Goal: Task Accomplishment & Management: Manage account settings

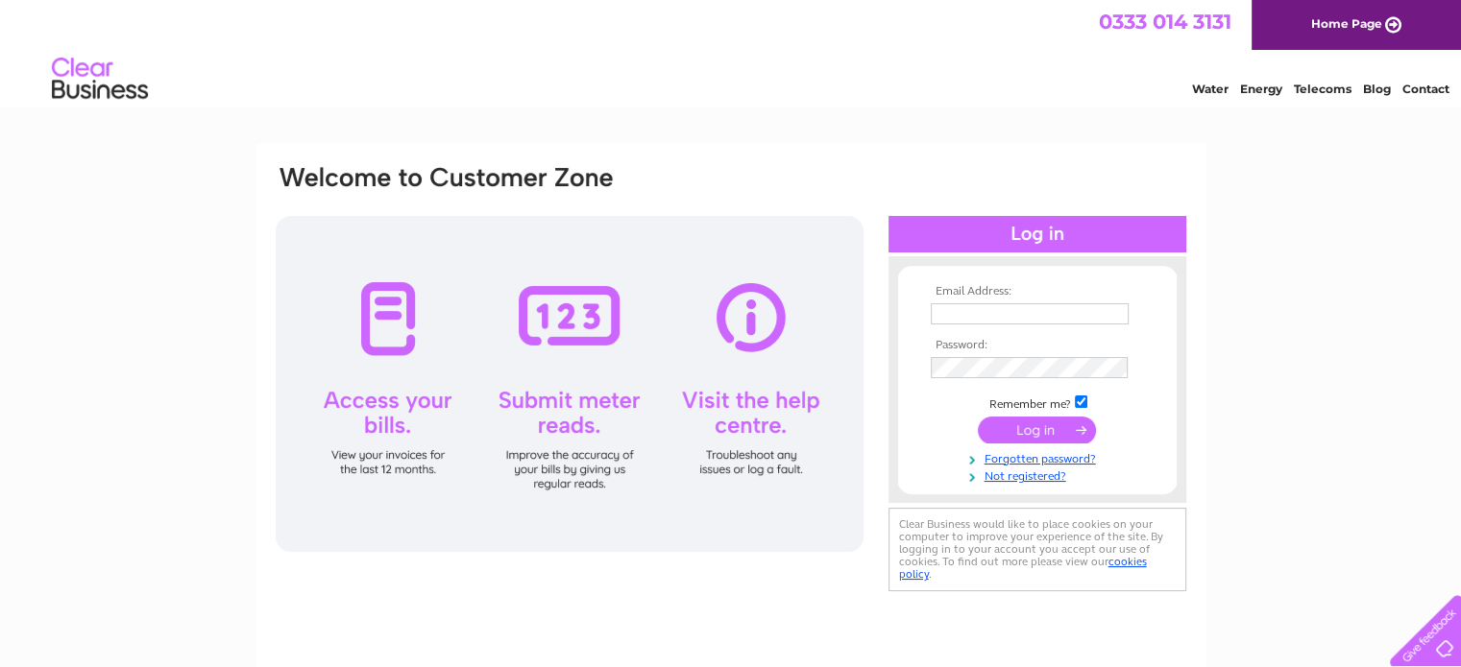
type input "serena@slainspark.com"
click at [1045, 429] on input "submit" at bounding box center [1037, 430] width 118 height 27
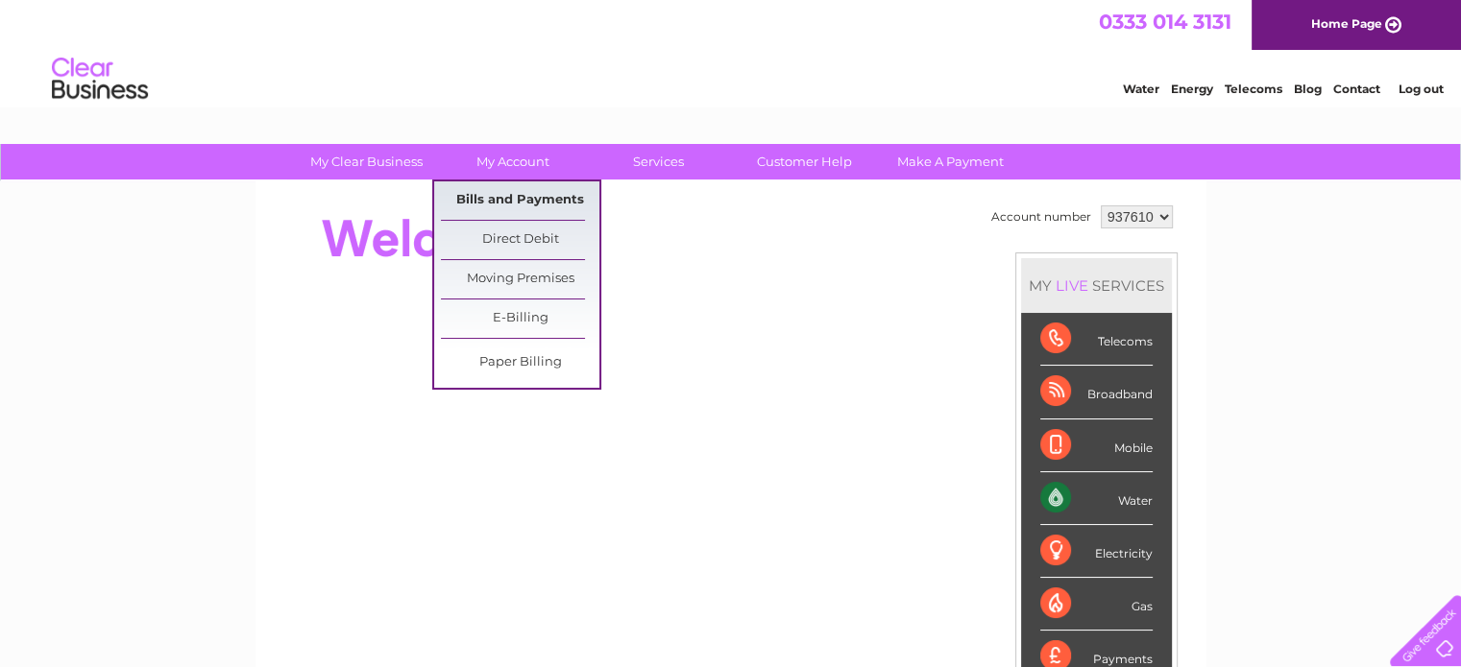
click at [540, 195] on link "Bills and Payments" at bounding box center [520, 200] width 158 height 38
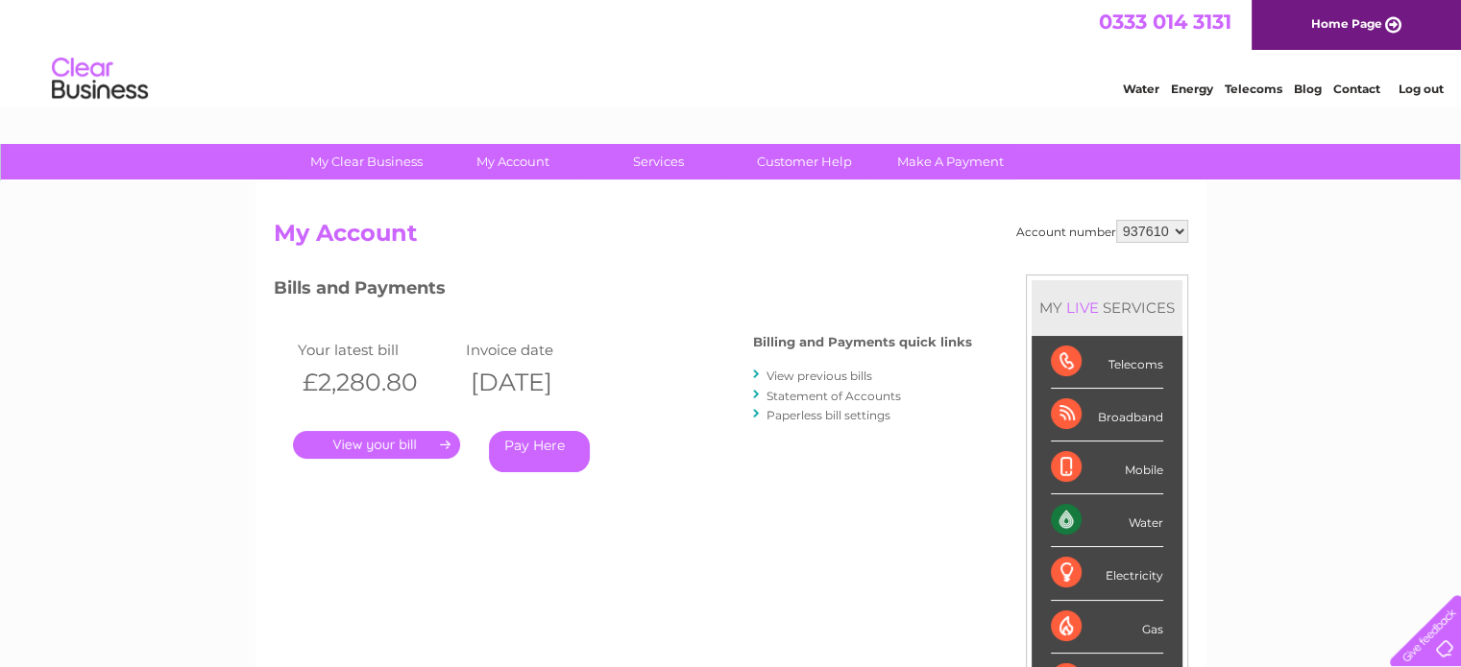
click at [411, 439] on link "." at bounding box center [376, 445] width 167 height 28
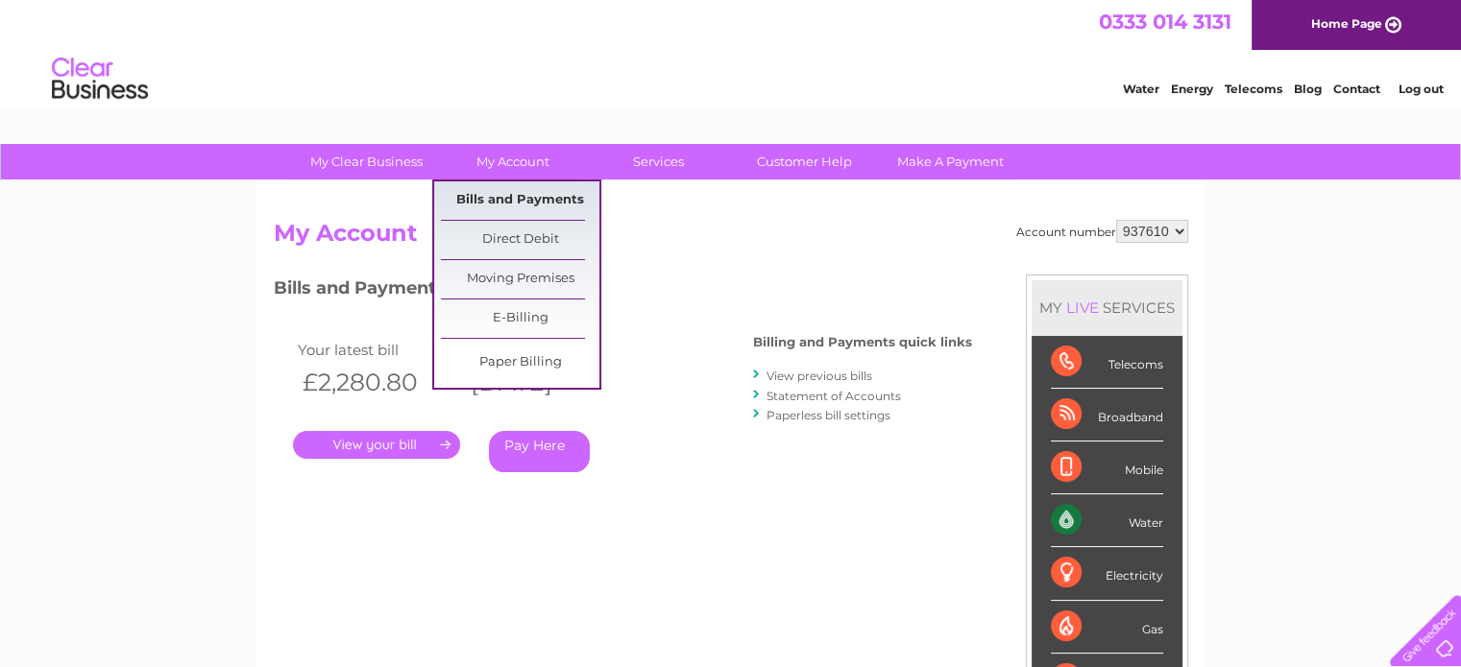
click at [543, 188] on link "Bills and Payments" at bounding box center [520, 200] width 158 height 38
click at [544, 199] on link "Bills and Payments" at bounding box center [520, 200] width 158 height 38
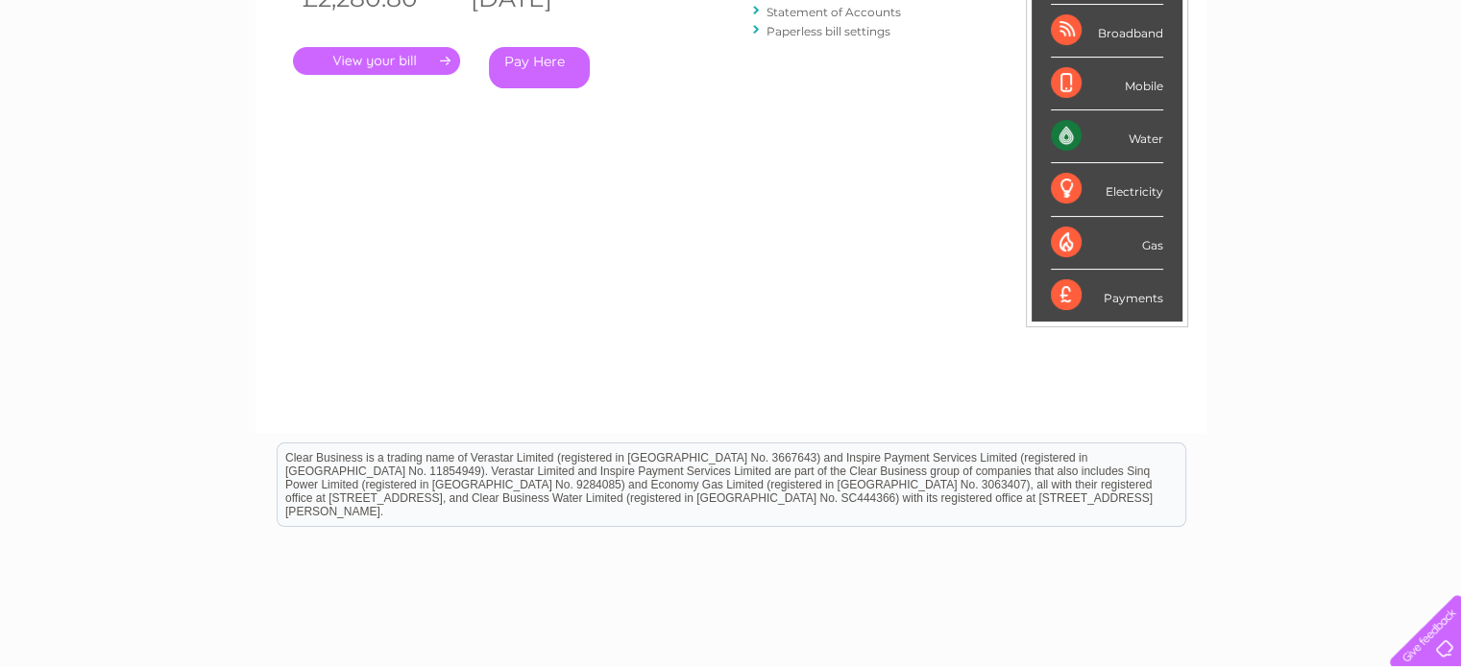
scroll to position [408, 0]
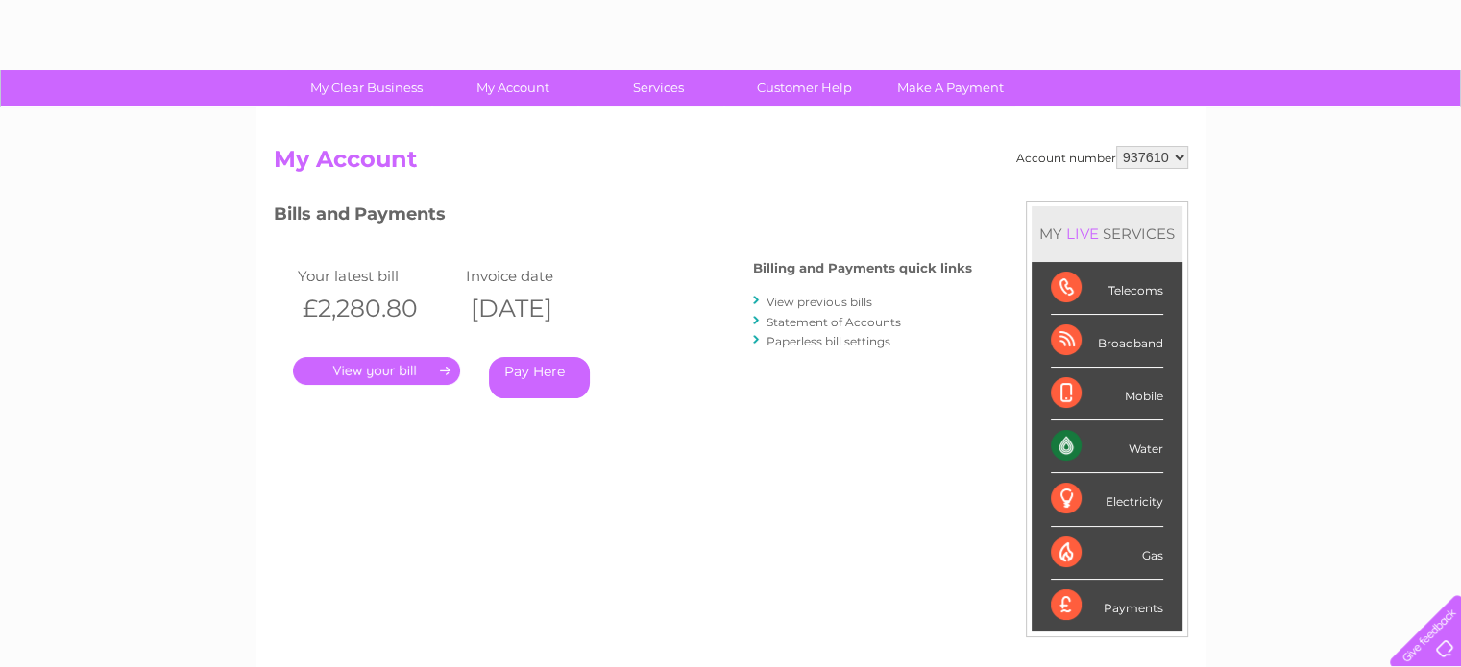
scroll to position [192, 0]
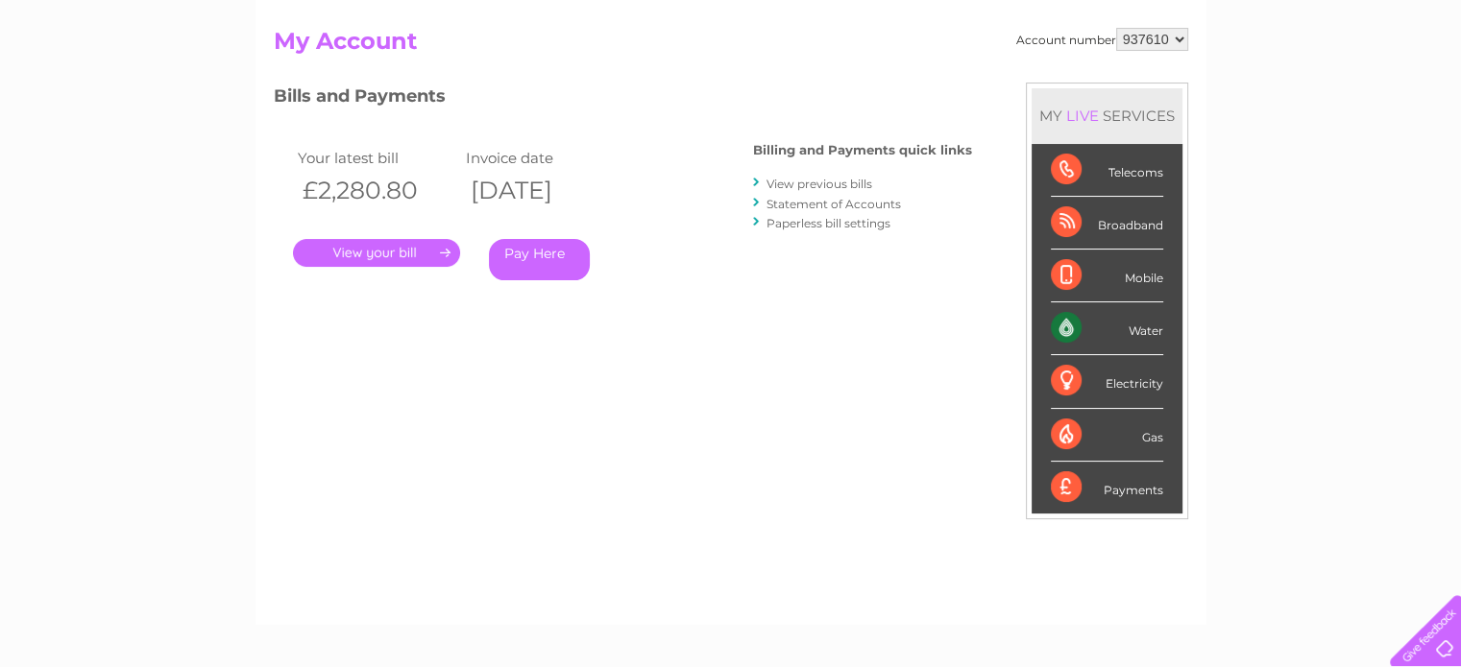
click at [388, 249] on link "." at bounding box center [376, 253] width 167 height 28
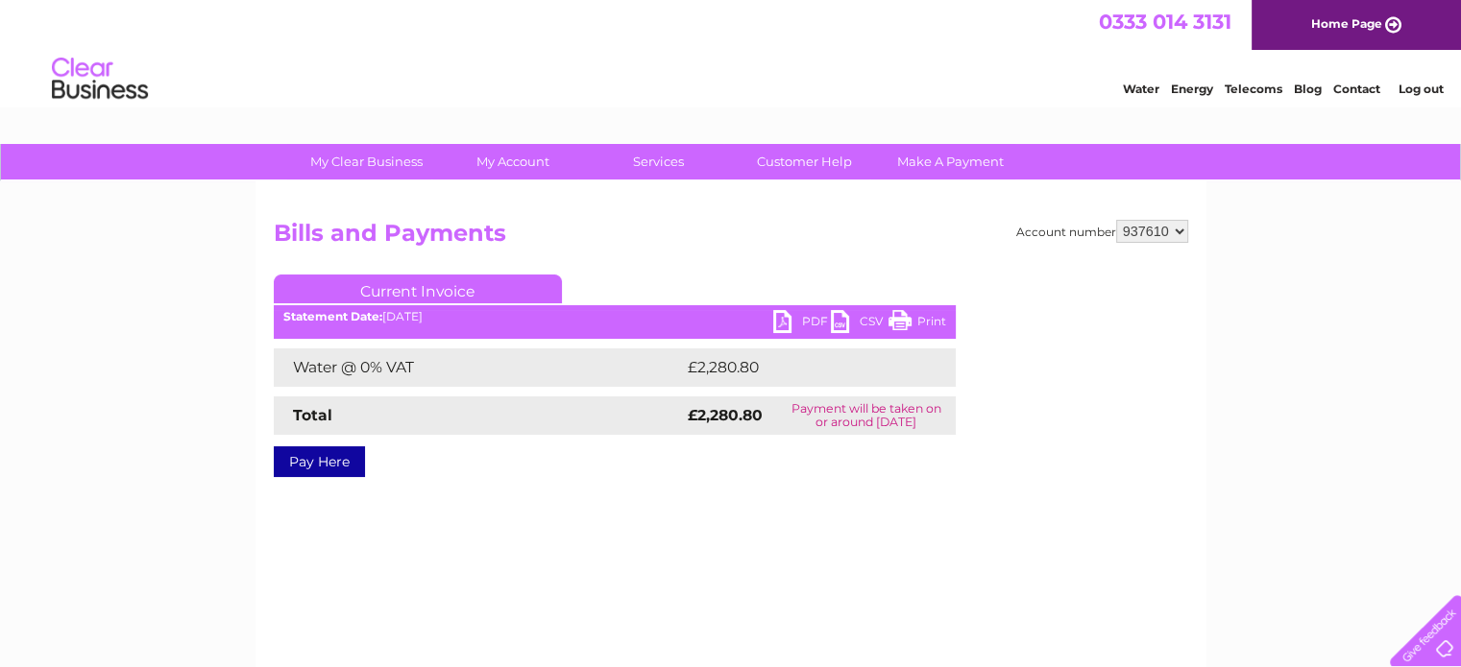
click at [804, 318] on link "PDF" at bounding box center [802, 324] width 58 height 28
